Goal: Task Accomplishment & Management: Manage account settings

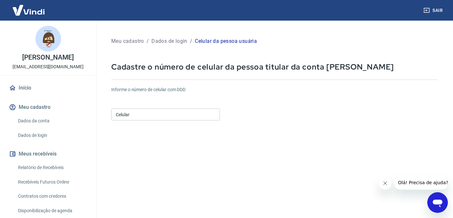
click at [172, 114] on input "Celular" at bounding box center [165, 114] width 109 height 12
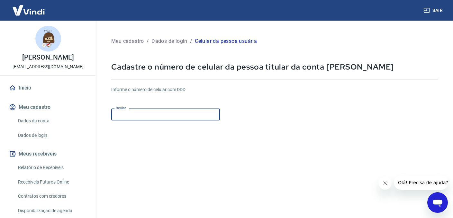
type input "(11) 96926-2202"
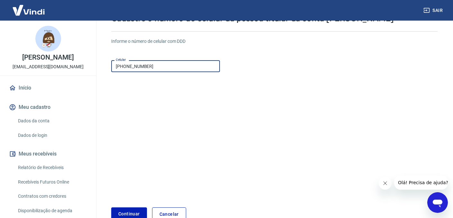
scroll to position [87, 0]
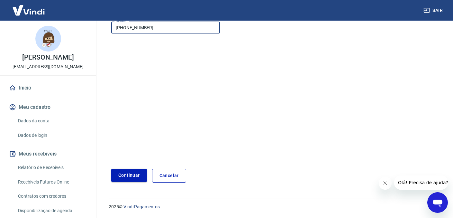
click at [121, 170] on button "Continuar" at bounding box center [129, 174] width 36 height 13
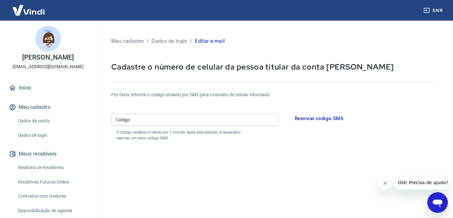
click at [174, 121] on input "Código" at bounding box center [194, 119] width 167 height 12
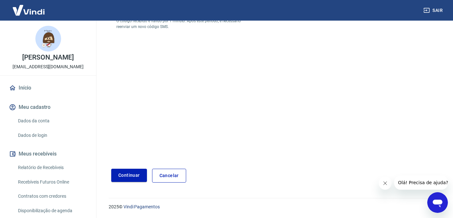
click at [171, 173] on link "Cancelar" at bounding box center [169, 175] width 34 height 14
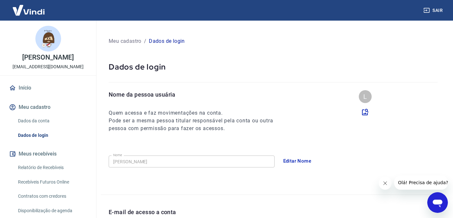
click at [40, 118] on link "Dados da conta" at bounding box center [51, 120] width 73 height 13
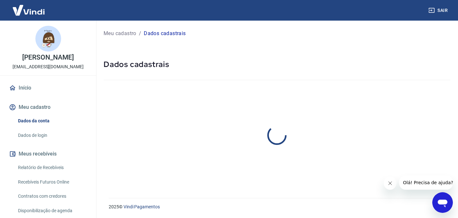
select select "SP"
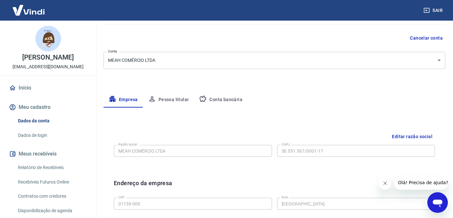
scroll to position [54, 0]
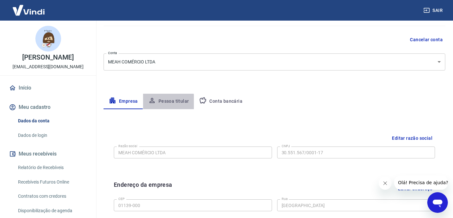
click at [165, 102] on button "Pessoa titular" at bounding box center [168, 101] width 51 height 15
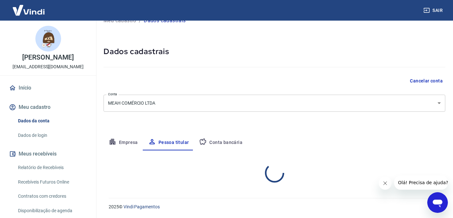
scroll to position [40, 0]
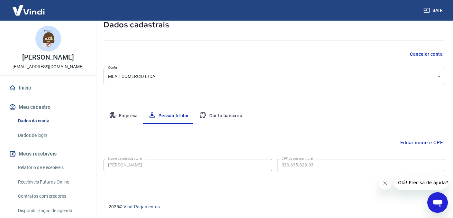
click at [217, 113] on button "Conta bancária" at bounding box center [221, 115] width 54 height 15
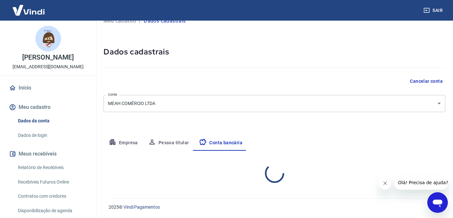
select select "1"
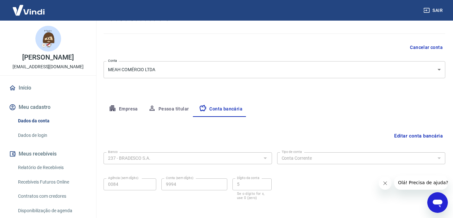
scroll to position [0, 0]
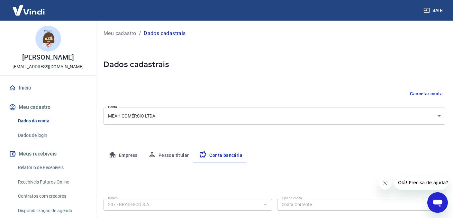
click at [124, 153] on button "Empresa" at bounding box center [124, 155] width 40 height 15
select select "SP"
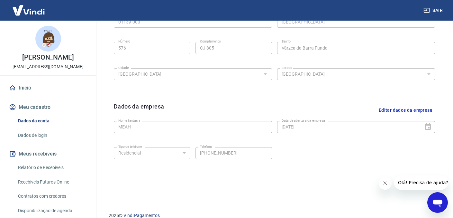
scroll to position [246, 0]
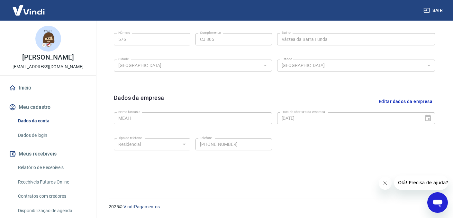
click at [35, 130] on link "Dados de login" at bounding box center [51, 135] width 73 height 13
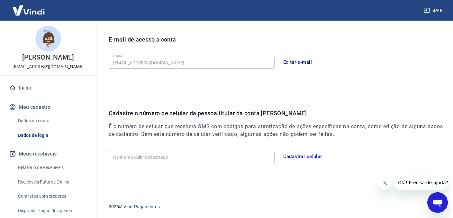
scroll to position [172, 0]
click at [55, 167] on link "Relatório de Recebíveis" at bounding box center [51, 167] width 73 height 13
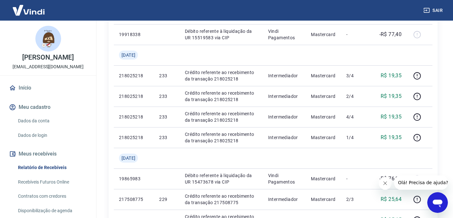
scroll to position [257, 0]
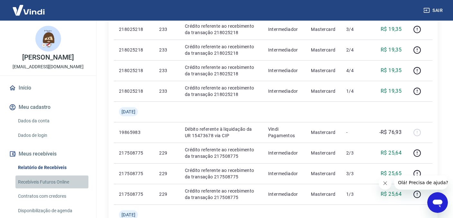
click at [58, 183] on link "Recebíveis Futuros Online" at bounding box center [51, 181] width 73 height 13
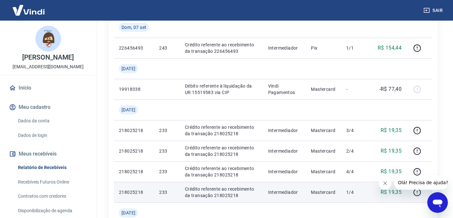
scroll to position [0, 0]
